Goal: Use online tool/utility: Utilize a website feature to perform a specific function

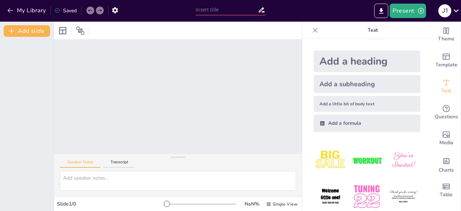
click at [328, 100] on div "Add a little bit of body text" at bounding box center [367, 104] width 107 height 16
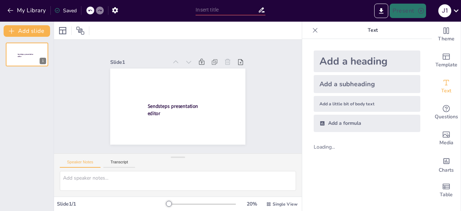
click at [330, 90] on div "Add a subheading" at bounding box center [367, 84] width 107 height 18
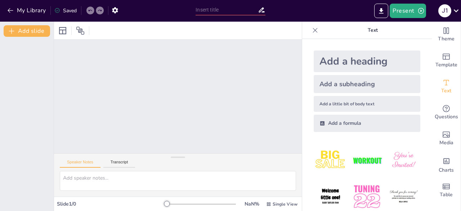
click at [333, 97] on div "Add a little bit of body text" at bounding box center [367, 104] width 107 height 16
click at [320, 120] on icon at bounding box center [323, 123] width 6 height 6
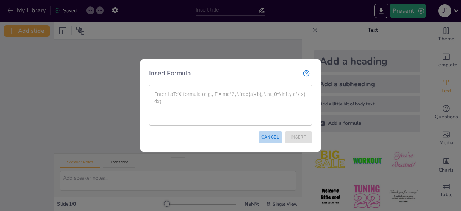
click at [270, 138] on button "Cancel" at bounding box center [270, 137] width 23 height 12
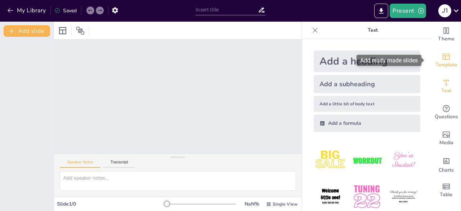
click at [448, 55] on div "Template" at bounding box center [446, 61] width 29 height 26
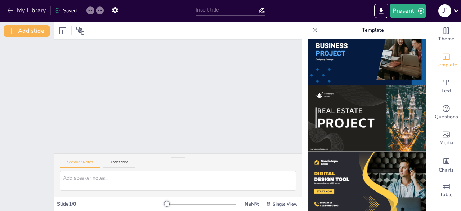
scroll to position [625, 0]
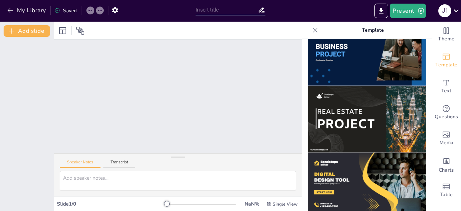
click at [384, 101] on img at bounding box center [367, 119] width 118 height 67
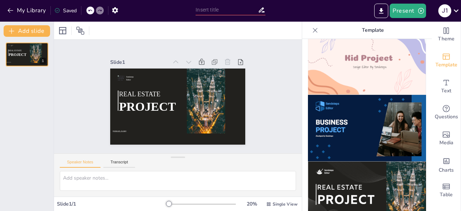
scroll to position [546, 0]
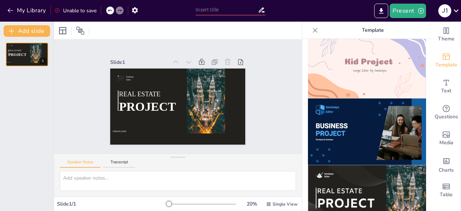
click at [384, 101] on img at bounding box center [367, 131] width 118 height 67
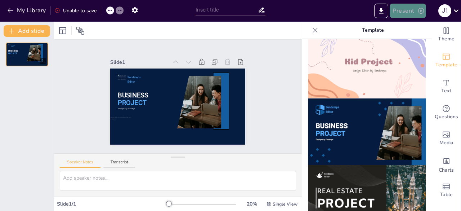
click at [401, 10] on button "Present" at bounding box center [408, 11] width 36 height 14
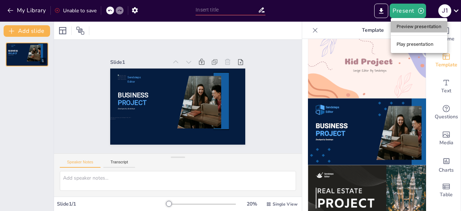
click at [407, 30] on li "Preview presentation" at bounding box center [419, 27] width 57 height 12
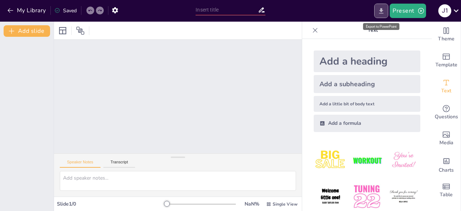
click at [379, 8] on icon "Export to PowerPoint" at bounding box center [382, 11] width 8 height 8
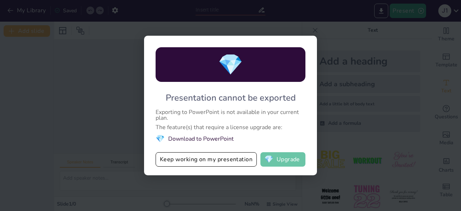
click at [271, 154] on button "💎 Upgrade" at bounding box center [283, 159] width 45 height 14
